Goal: Obtain resource: Download file/media

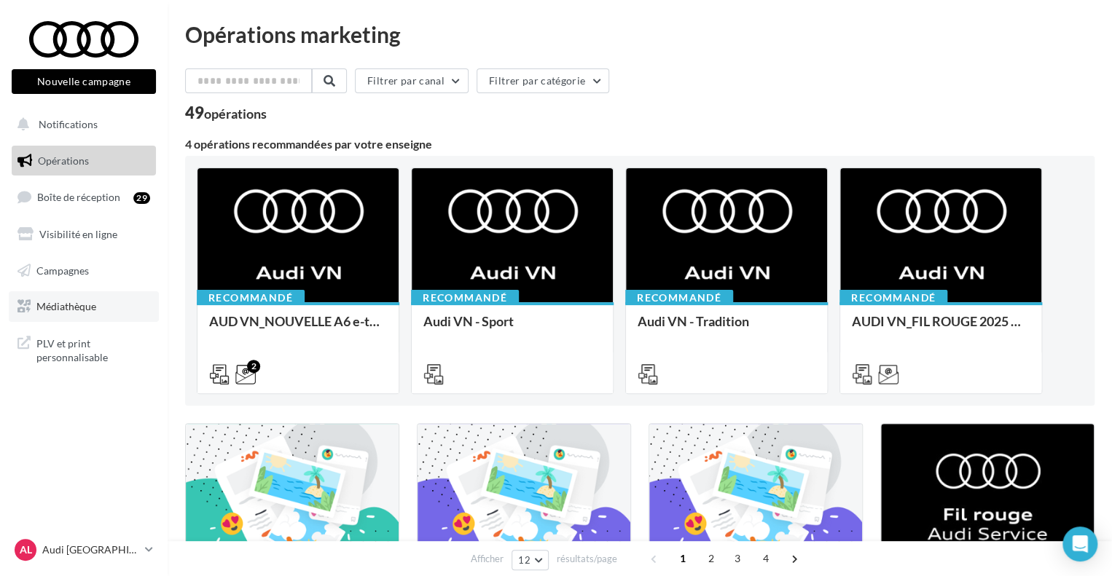
click at [70, 298] on link "Médiathèque" at bounding box center [84, 306] width 150 height 31
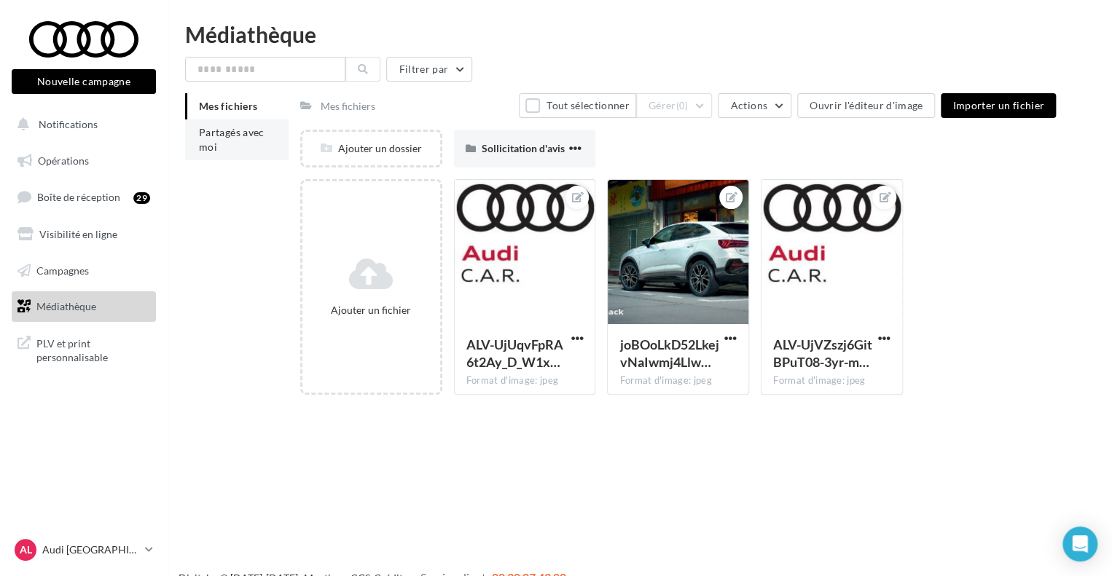
click at [248, 133] on span "Partagés avec moi" at bounding box center [232, 139] width 66 height 27
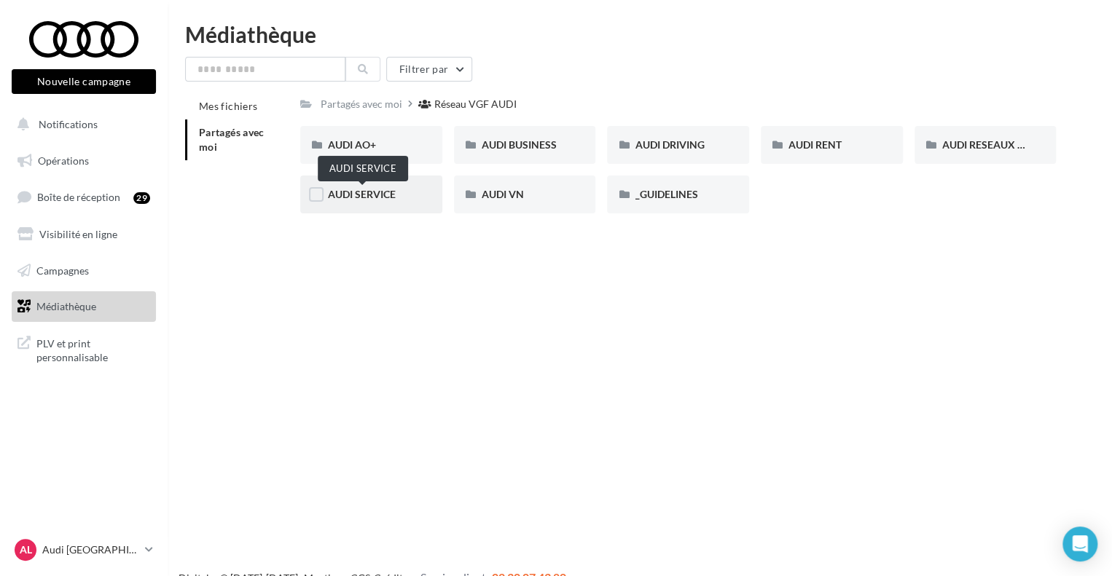
click at [370, 200] on span "AUDI SERVICE" at bounding box center [362, 194] width 68 height 12
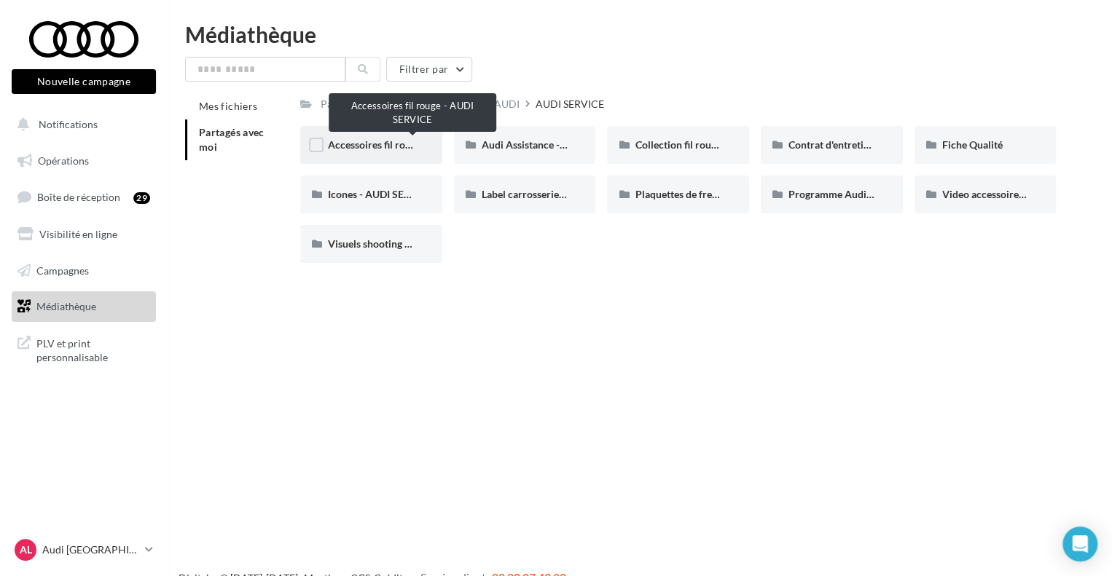
click at [362, 145] on span "Accessoires fil rouge - AUDI SERVICE" at bounding box center [412, 144] width 169 height 12
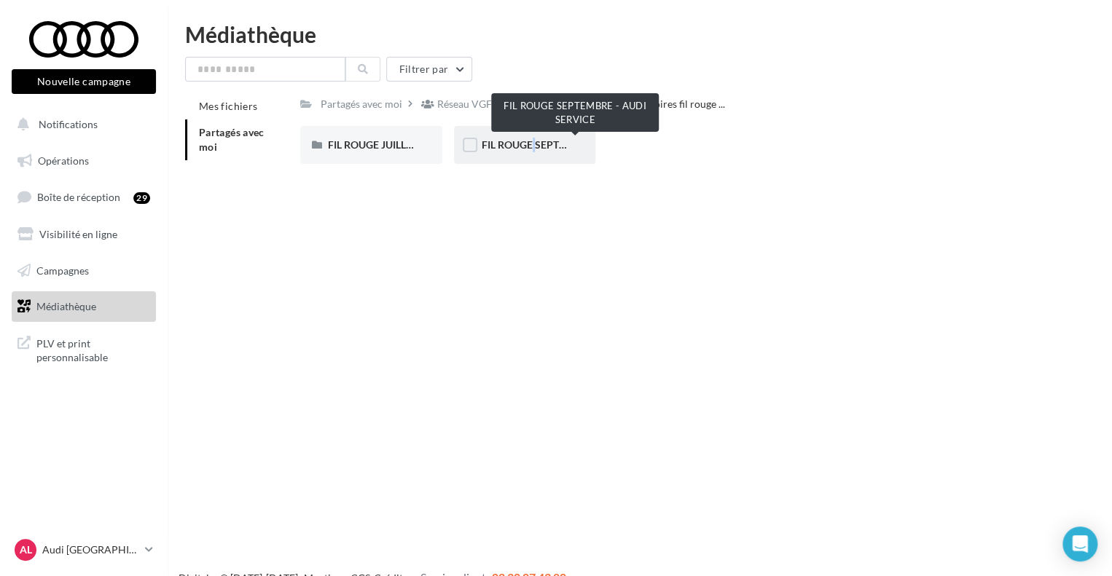
click at [523, 149] on span "FIL ROUGE SEPTEMBRE - AUDI SERVICE" at bounding box center [575, 144] width 187 height 12
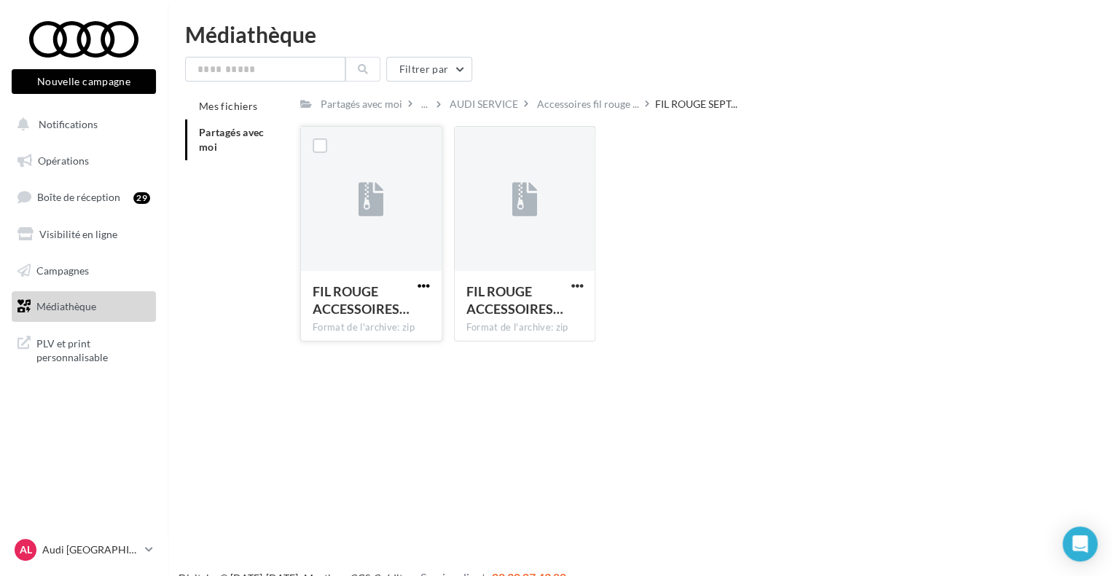
click at [417, 288] on span "button" at bounding box center [423, 286] width 12 height 12
click at [338, 321] on button "Télécharger" at bounding box center [360, 315] width 146 height 38
click at [579, 288] on span "button" at bounding box center [576, 286] width 12 height 12
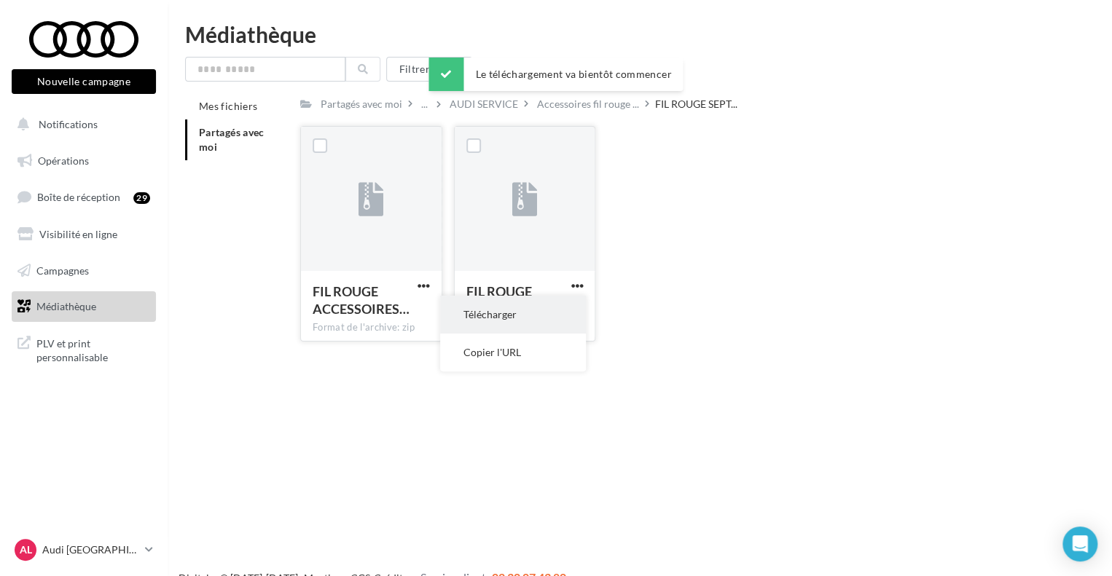
click at [528, 320] on button "Télécharger" at bounding box center [513, 315] width 146 height 38
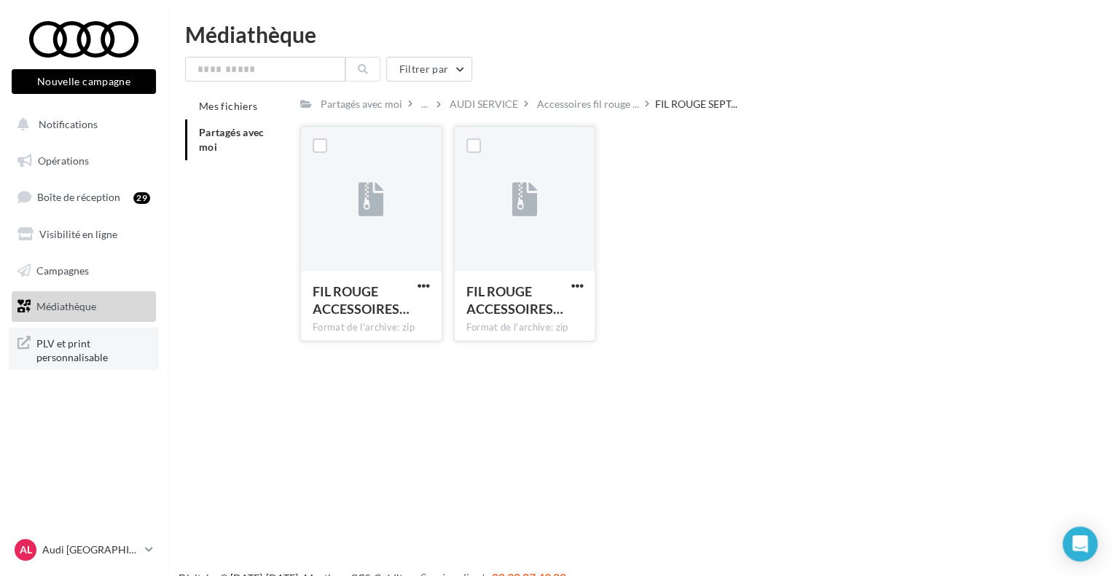
click at [74, 337] on span "PLV et print personnalisable" at bounding box center [93, 349] width 114 height 31
click at [127, 556] on p "Audi [GEOGRAPHIC_DATA][PERSON_NAME]" at bounding box center [90, 550] width 97 height 15
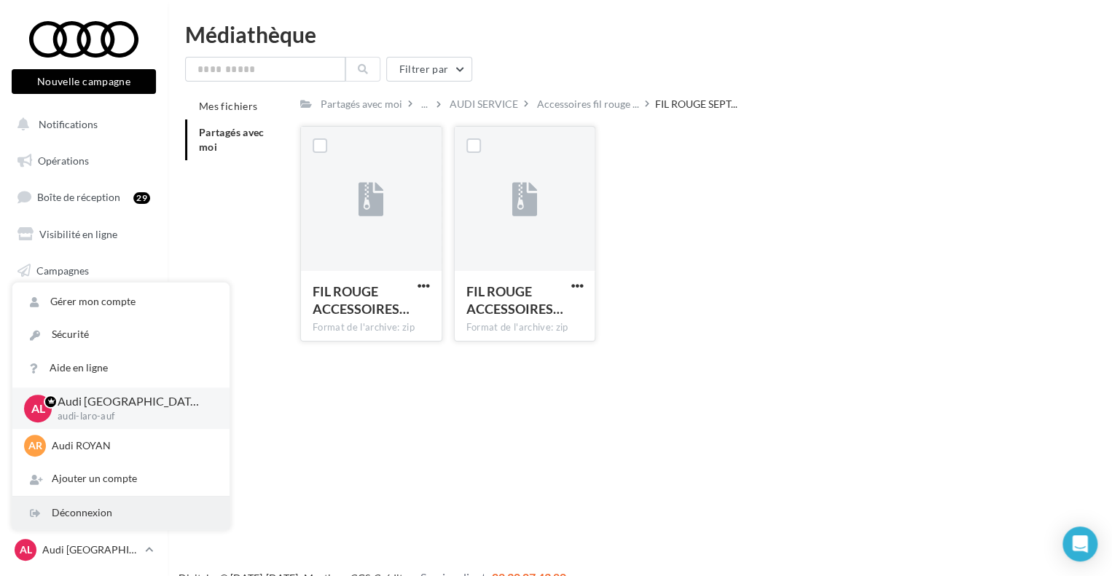
click at [79, 508] on div "Déconnexion" at bounding box center [120, 513] width 217 height 33
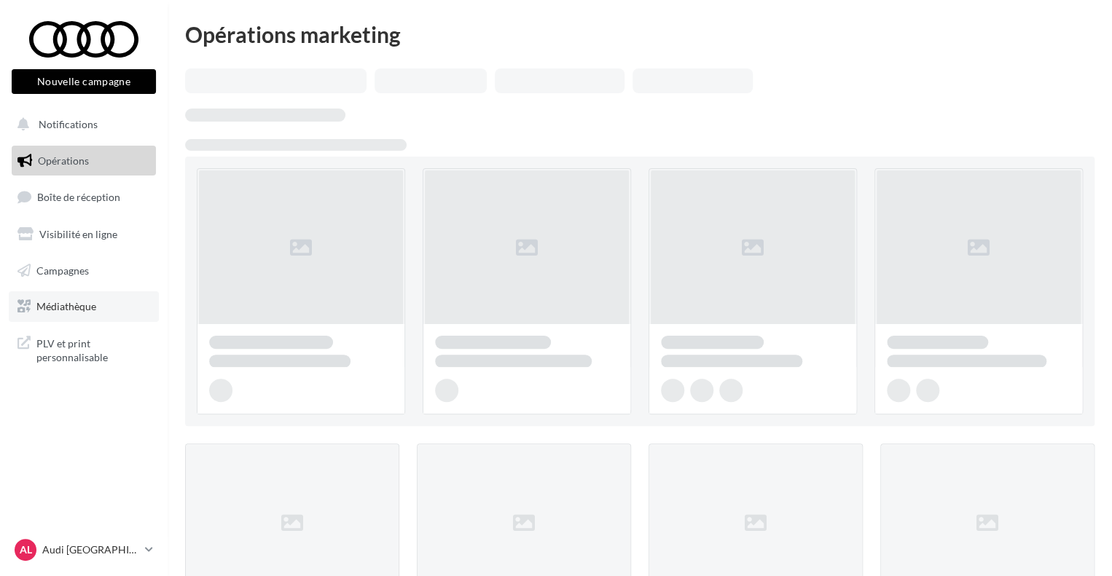
click at [73, 305] on span "Médiathèque" at bounding box center [66, 306] width 60 height 12
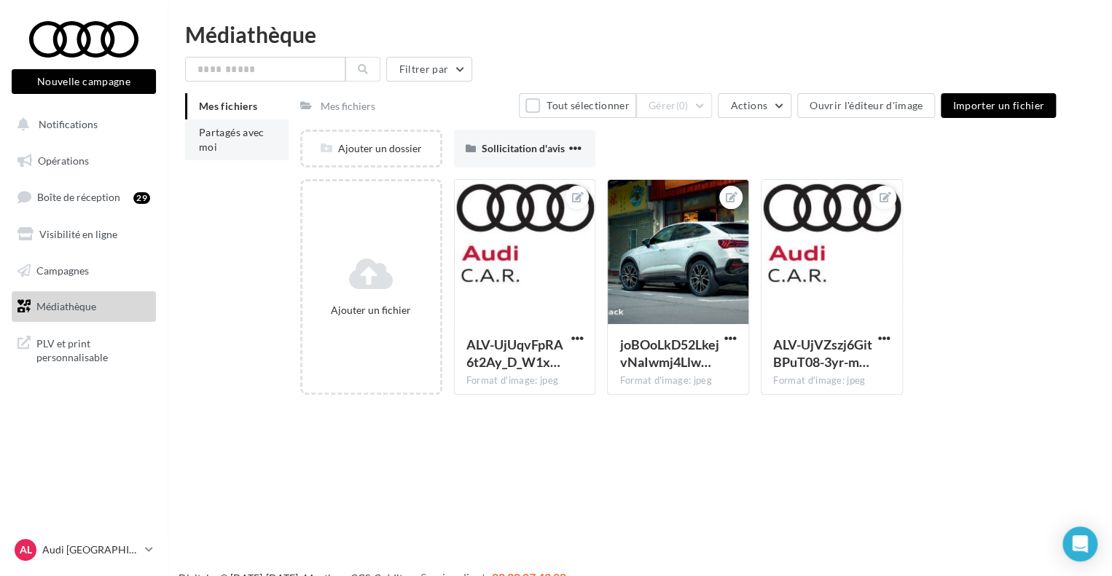
click at [254, 132] on span "Partagés avec moi" at bounding box center [232, 139] width 66 height 27
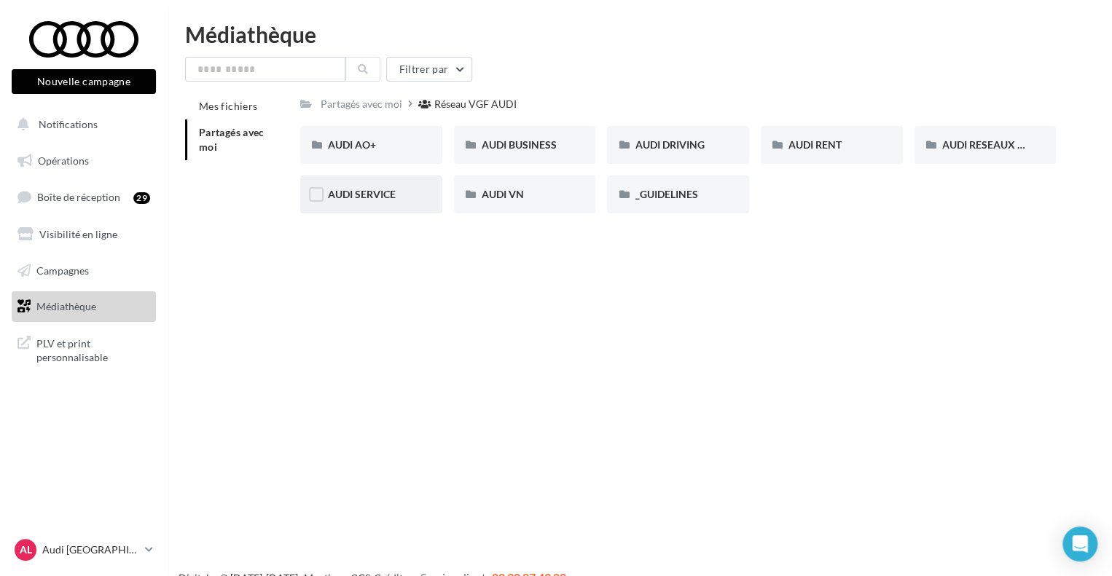
click at [390, 181] on div "AUDI SERVICE" at bounding box center [371, 195] width 142 height 38
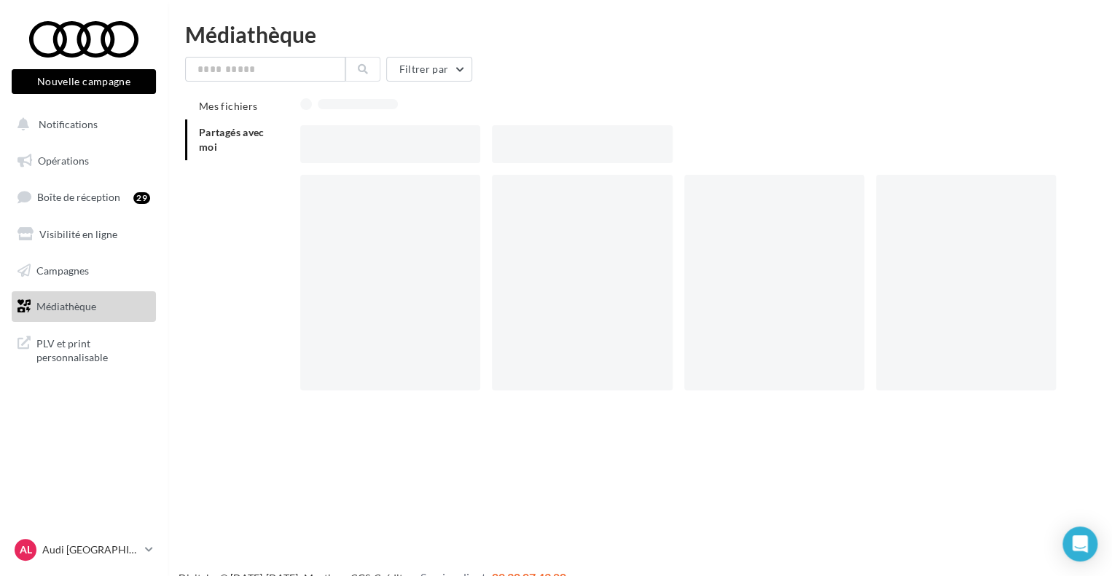
click at [390, 184] on div at bounding box center [390, 283] width 180 height 216
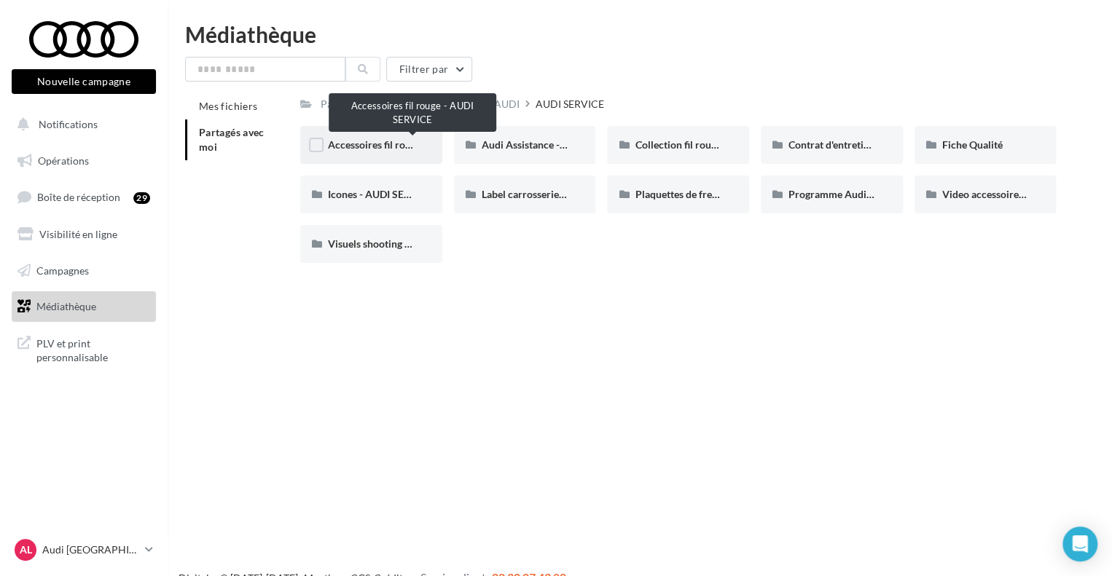
click at [385, 146] on span "Accessoires fil rouge - AUDI SERVICE" at bounding box center [412, 144] width 169 height 12
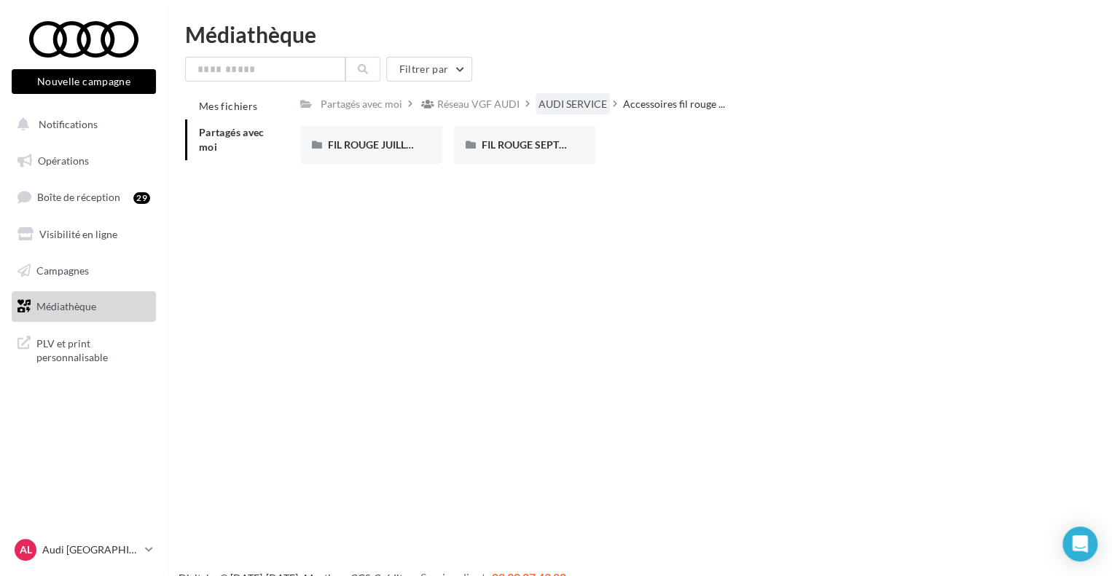
click at [585, 107] on div "AUDI SERVICE" at bounding box center [572, 104] width 68 height 15
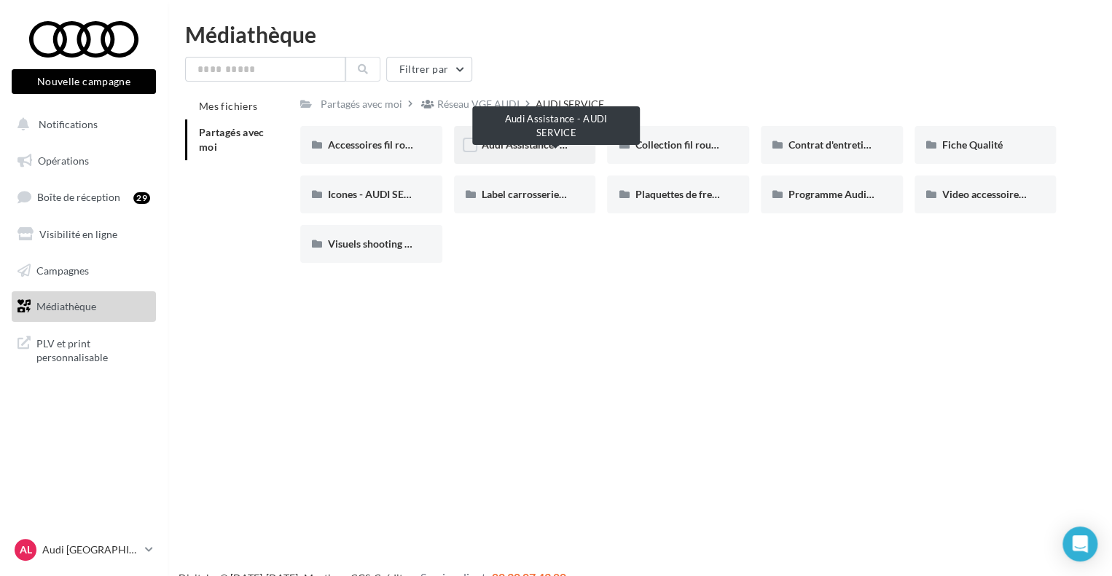
click at [522, 139] on span "Audi Assistance - AUDI SERVICE" at bounding box center [556, 144] width 148 height 12
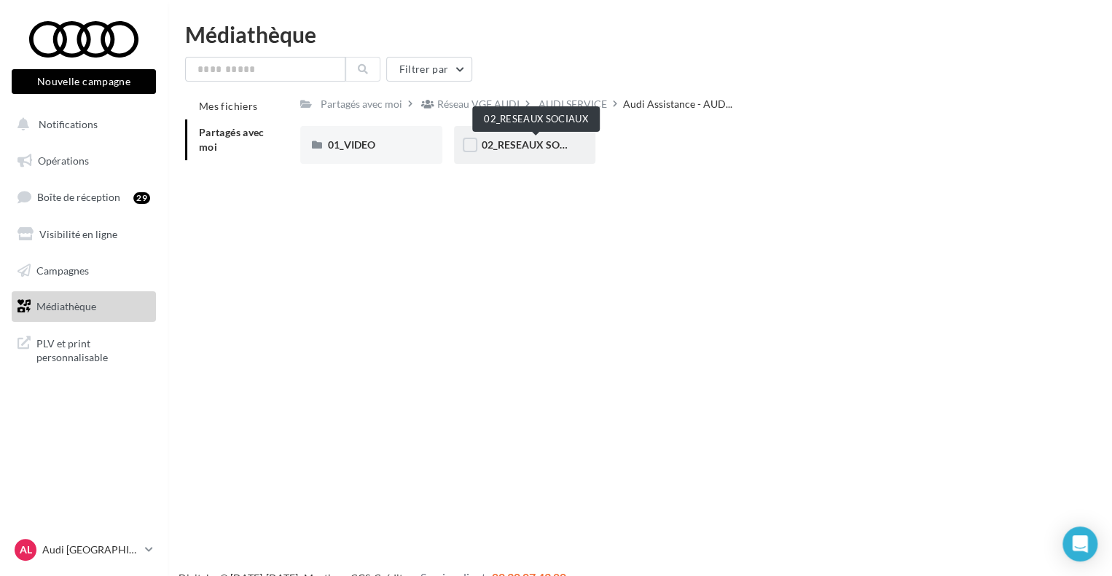
click at [522, 140] on span "02_RESEAUX SOCIAUX" at bounding box center [536, 144] width 109 height 12
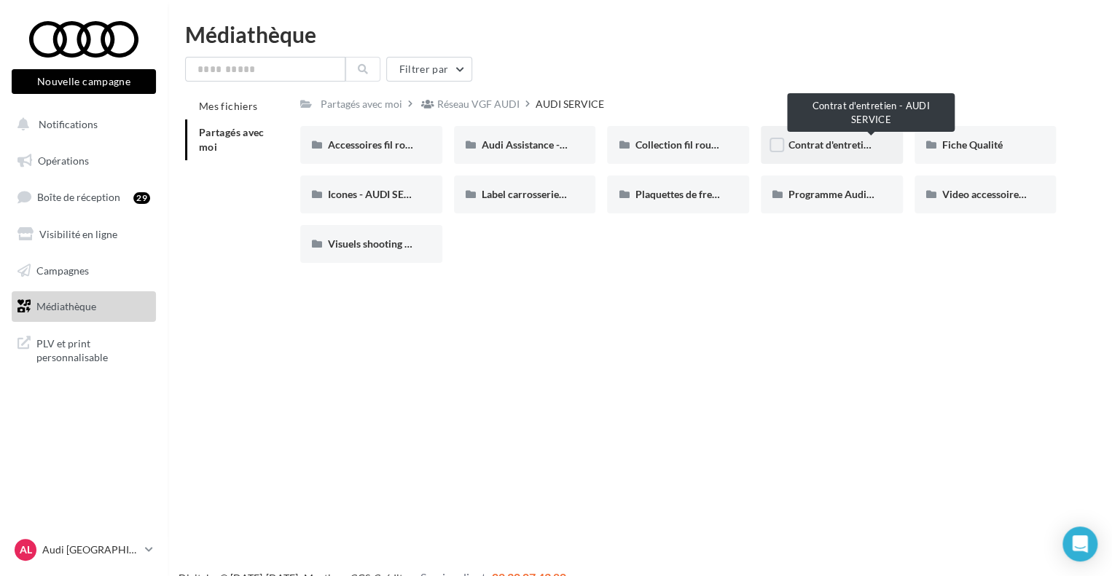
click at [840, 143] on span "Contrat d'entretien - AUDI SERVICE" at bounding box center [869, 144] width 162 height 12
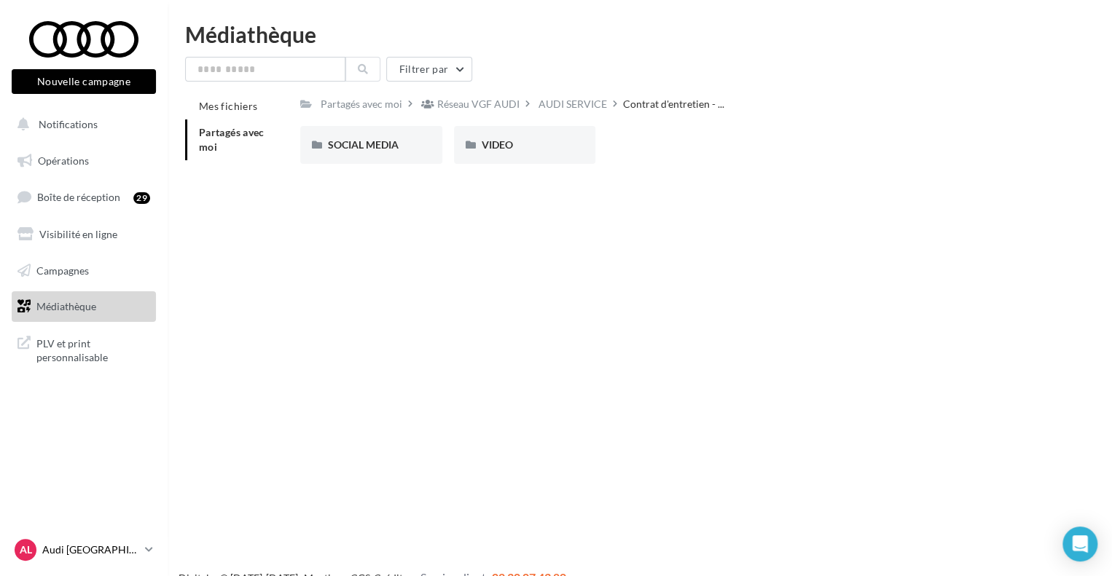
click at [154, 549] on link "AL Audi LA ROCHELLE audi-laro-auf" at bounding box center [84, 550] width 144 height 28
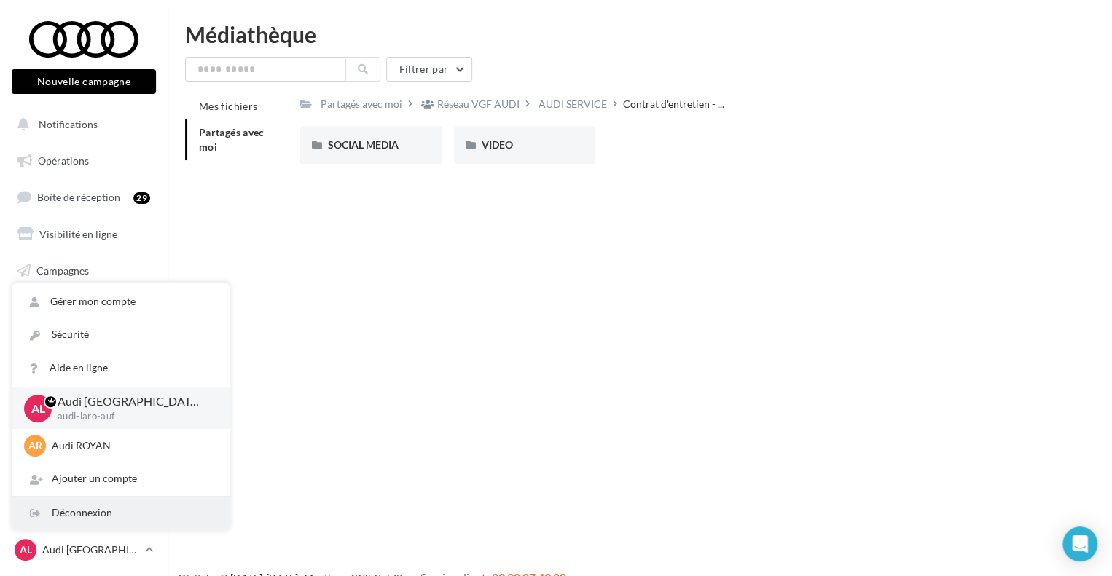
click at [122, 516] on div "Déconnexion" at bounding box center [120, 513] width 217 height 33
